Goal: Task Accomplishment & Management: Manage account settings

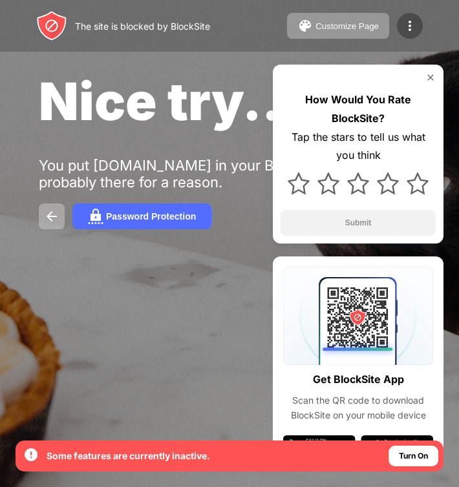
click at [400, 23] on div at bounding box center [410, 26] width 26 height 26
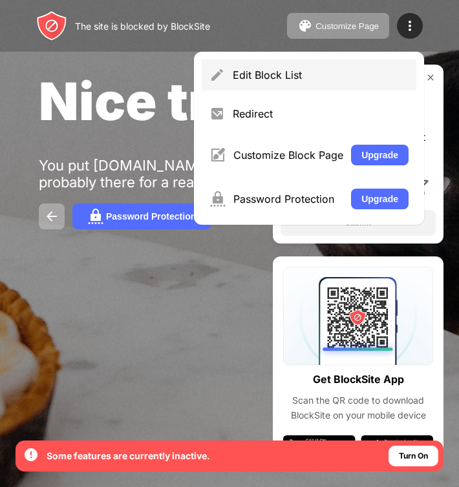
click at [287, 75] on div "Edit Block List" at bounding box center [321, 75] width 176 height 13
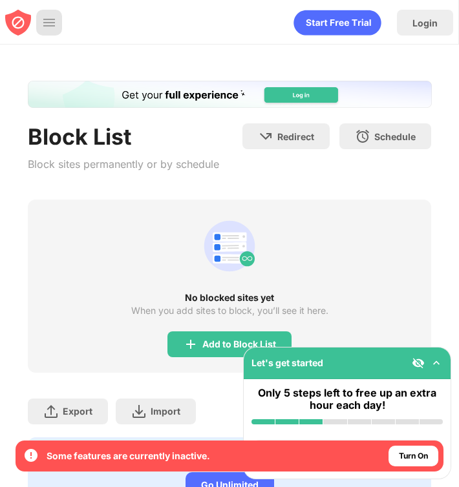
click at [37, 23] on div at bounding box center [49, 23] width 26 height 26
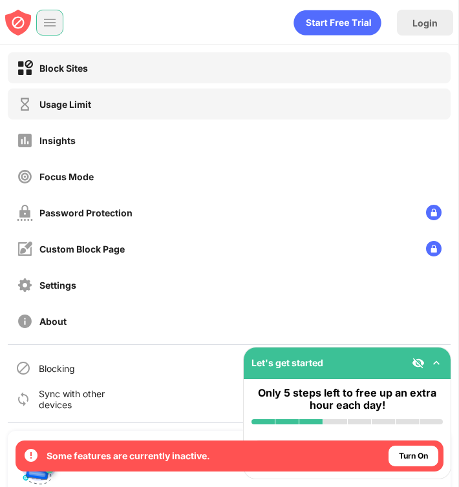
click at [67, 92] on div "Usage Limit" at bounding box center [229, 104] width 443 height 31
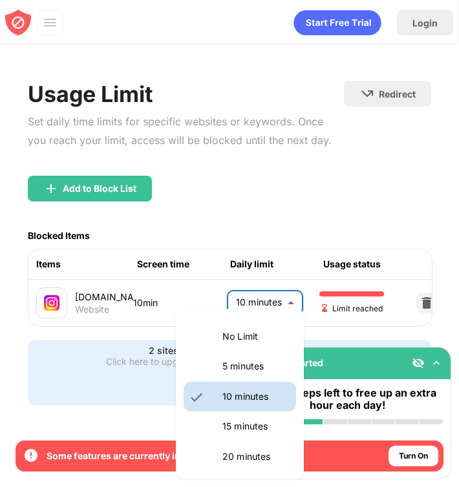
click at [273, 300] on body "By opting in, you ensure access to all the features and benefits that rely on t…" at bounding box center [229, 243] width 459 height 487
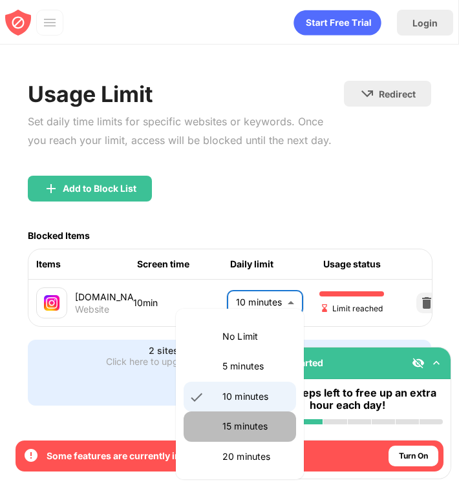
click at [238, 418] on li "15 minutes" at bounding box center [240, 427] width 112 height 30
type input "**"
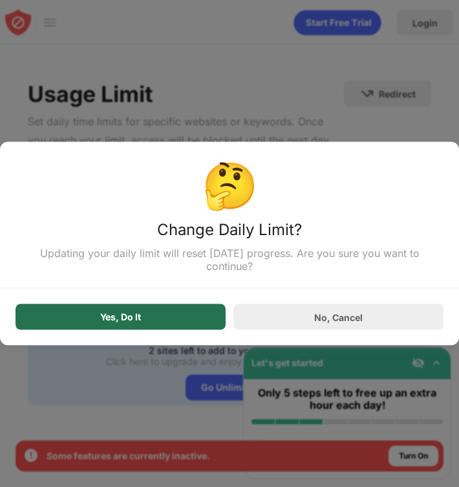
click at [156, 320] on div "Yes, Do It" at bounding box center [121, 317] width 210 height 26
